Goal: Find specific page/section: Find specific page/section

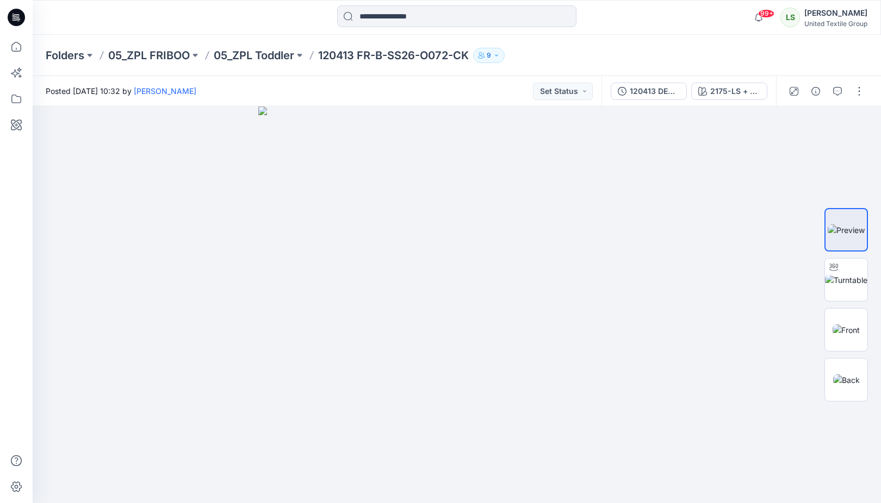
click at [252, 58] on p "05_ZPL Toddler" at bounding box center [254, 55] width 80 height 15
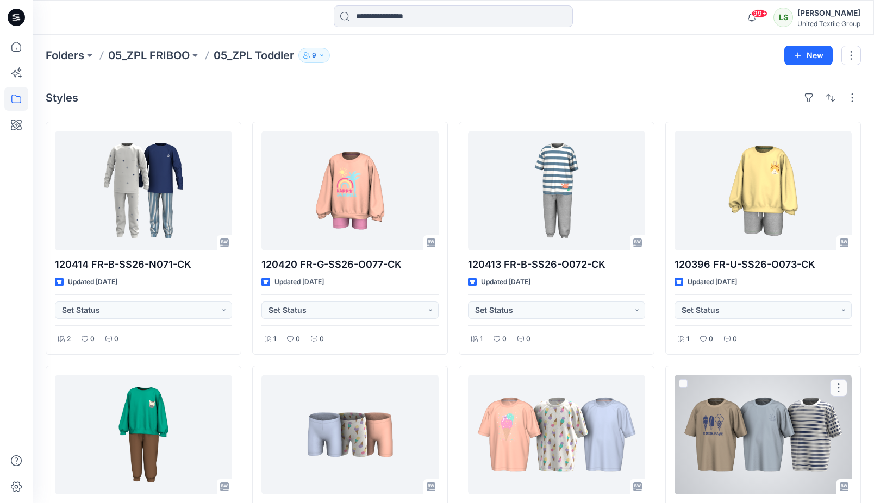
click at [752, 435] on div at bounding box center [763, 435] width 177 height 120
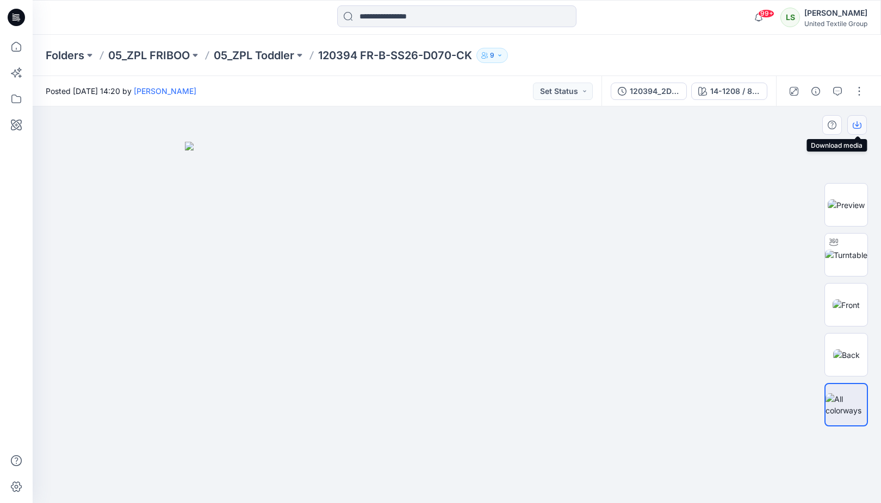
click at [857, 126] on icon "button" at bounding box center [856, 123] width 4 height 5
click at [655, 92] on div "120394_2DEV_COL" at bounding box center [654, 91] width 50 height 12
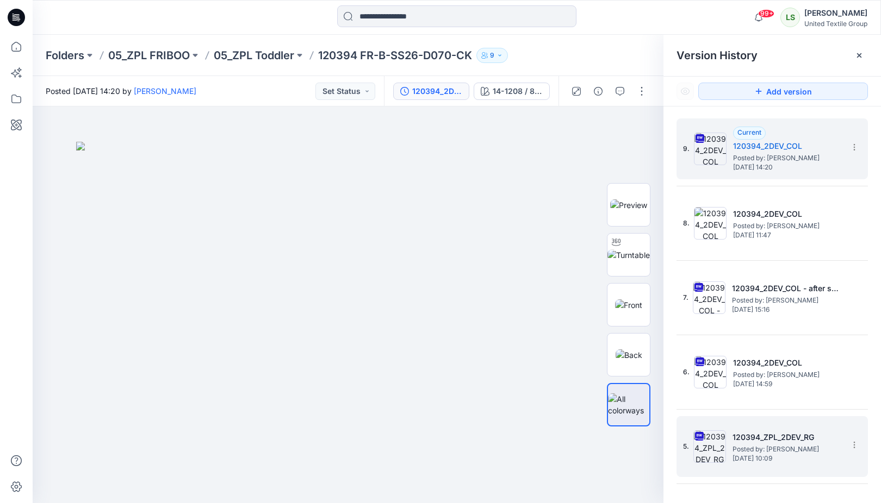
click at [829, 439] on h5 "120394_ZPL_2DEV_RG" at bounding box center [786, 437] width 109 height 13
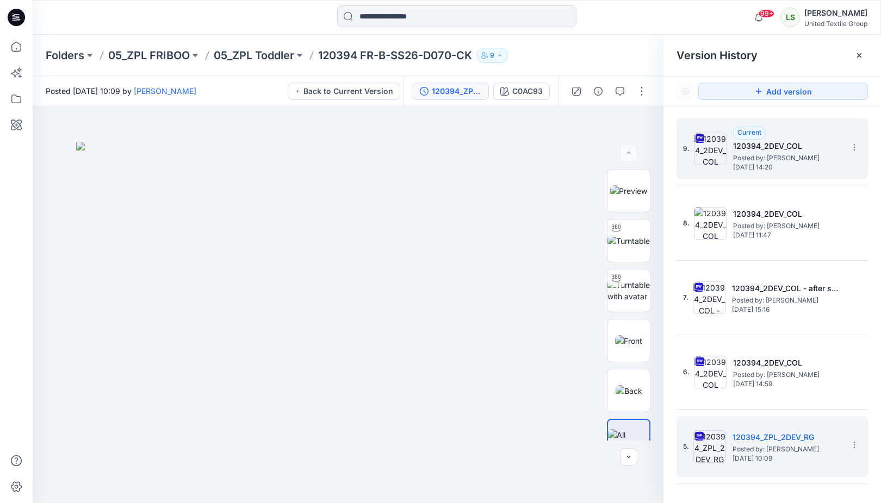
click at [820, 140] on h5 "120394_2DEV_COL" at bounding box center [787, 146] width 109 height 13
